Goal: Transaction & Acquisition: Purchase product/service

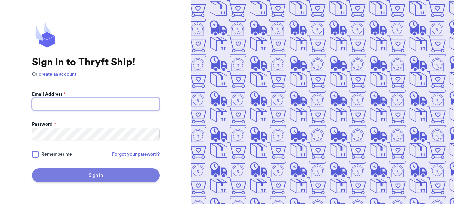
type input "[EMAIL_ADDRESS][DOMAIN_NAME]"
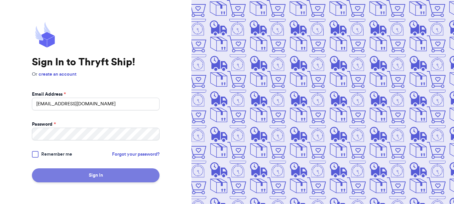
click at [92, 175] on button "Sign In" at bounding box center [96, 175] width 128 height 14
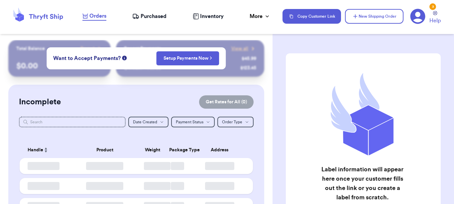
checkbox input "false"
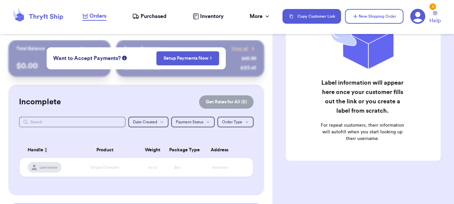
scroll to position [111, 0]
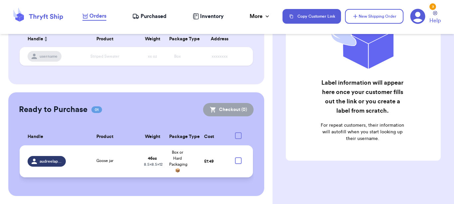
click at [235, 161] on div at bounding box center [238, 160] width 7 height 7
click at [238, 157] on input "checkbox" at bounding box center [238, 157] width 0 height 0
checkbox input "true"
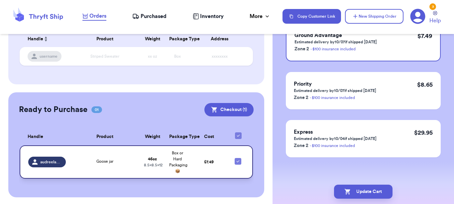
scroll to position [84, 0]
click at [342, 187] on button "Update Cart" at bounding box center [363, 191] width 59 height 14
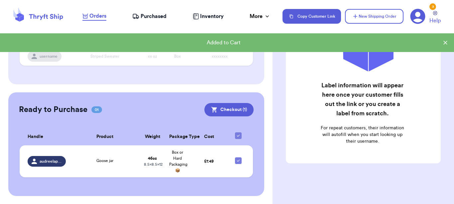
scroll to position [86, 0]
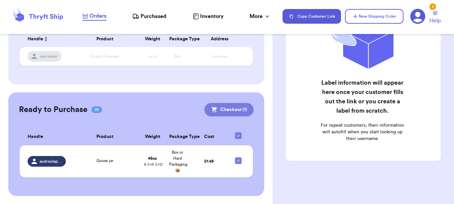
click at [213, 108] on button "Checkout ( 1 )" at bounding box center [229, 109] width 49 height 13
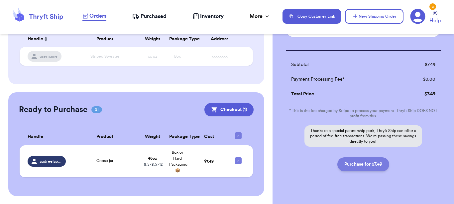
click at [345, 163] on button "Purchase for $7.49" at bounding box center [364, 164] width 52 height 14
checkbox input "false"
checkbox input "true"
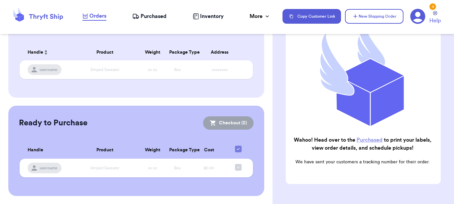
scroll to position [97, 0]
click at [153, 14] on span "Purchased" at bounding box center [154, 16] width 26 height 8
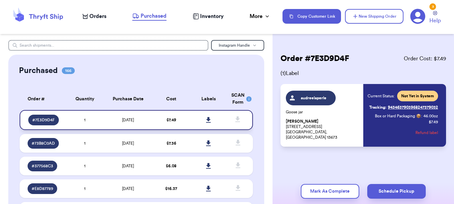
click at [206, 118] on icon at bounding box center [208, 120] width 5 height 6
